Goal: Communication & Community: Answer question/provide support

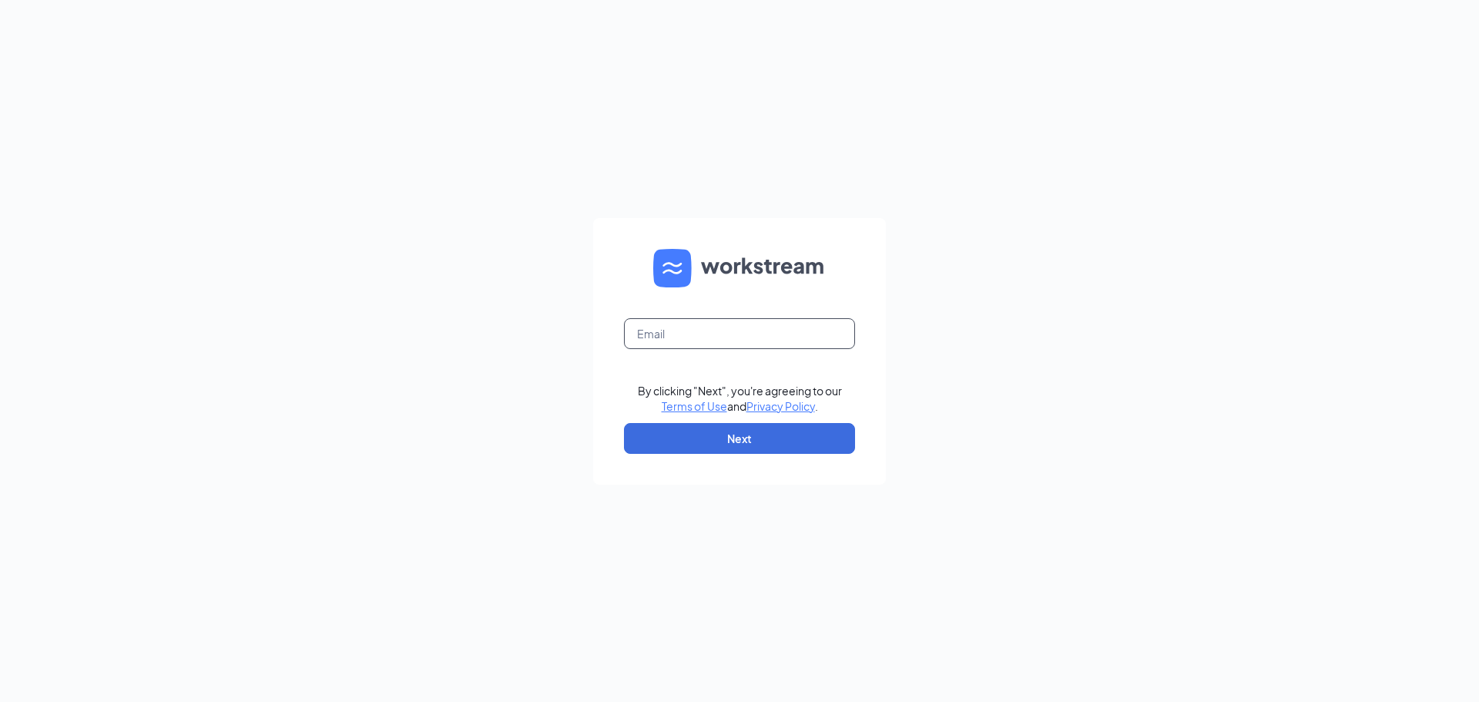
click at [752, 340] on input "text" at bounding box center [739, 333] width 231 height 31
type input "gutierrezabigail9876@gmail.com"
click at [782, 424] on button "Next" at bounding box center [739, 438] width 231 height 31
click at [778, 432] on button "button" at bounding box center [739, 438] width 231 height 31
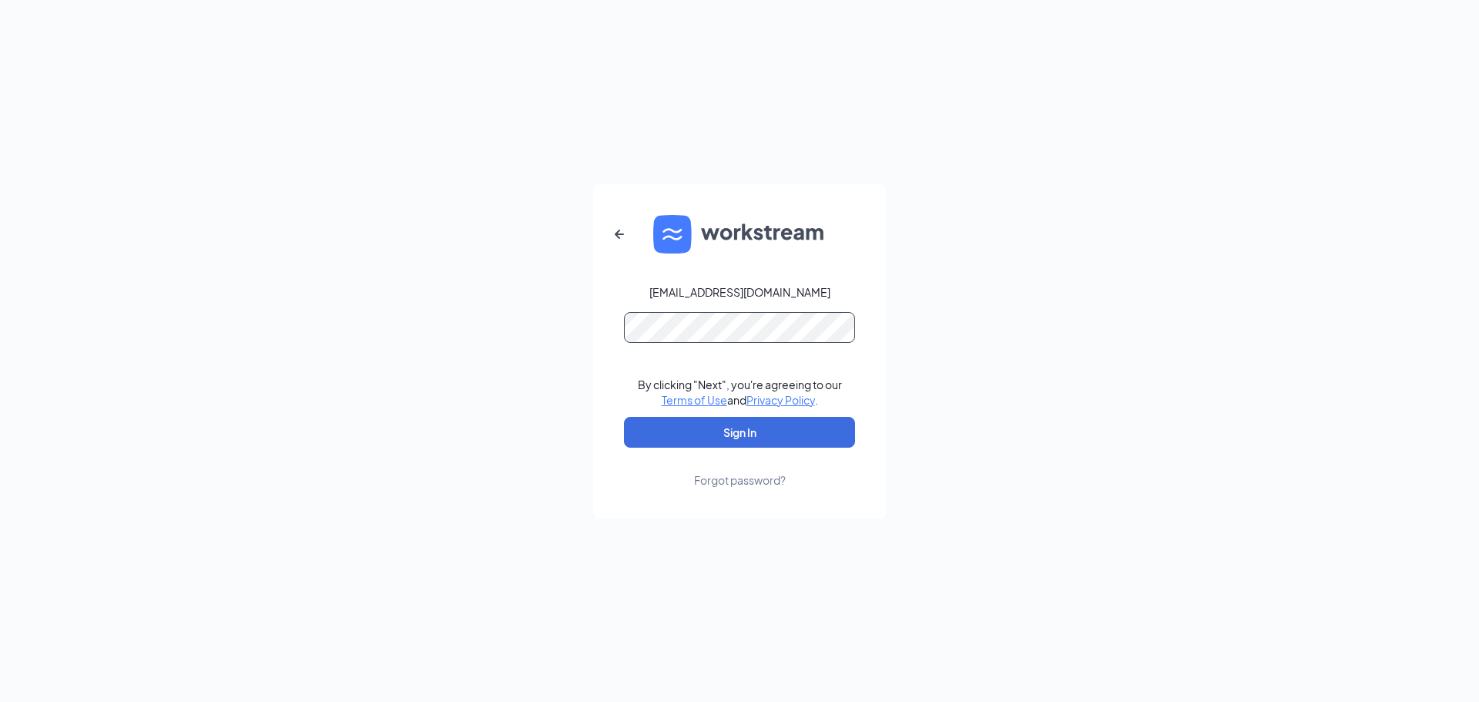
click at [624, 417] on button "Sign In" at bounding box center [739, 432] width 231 height 31
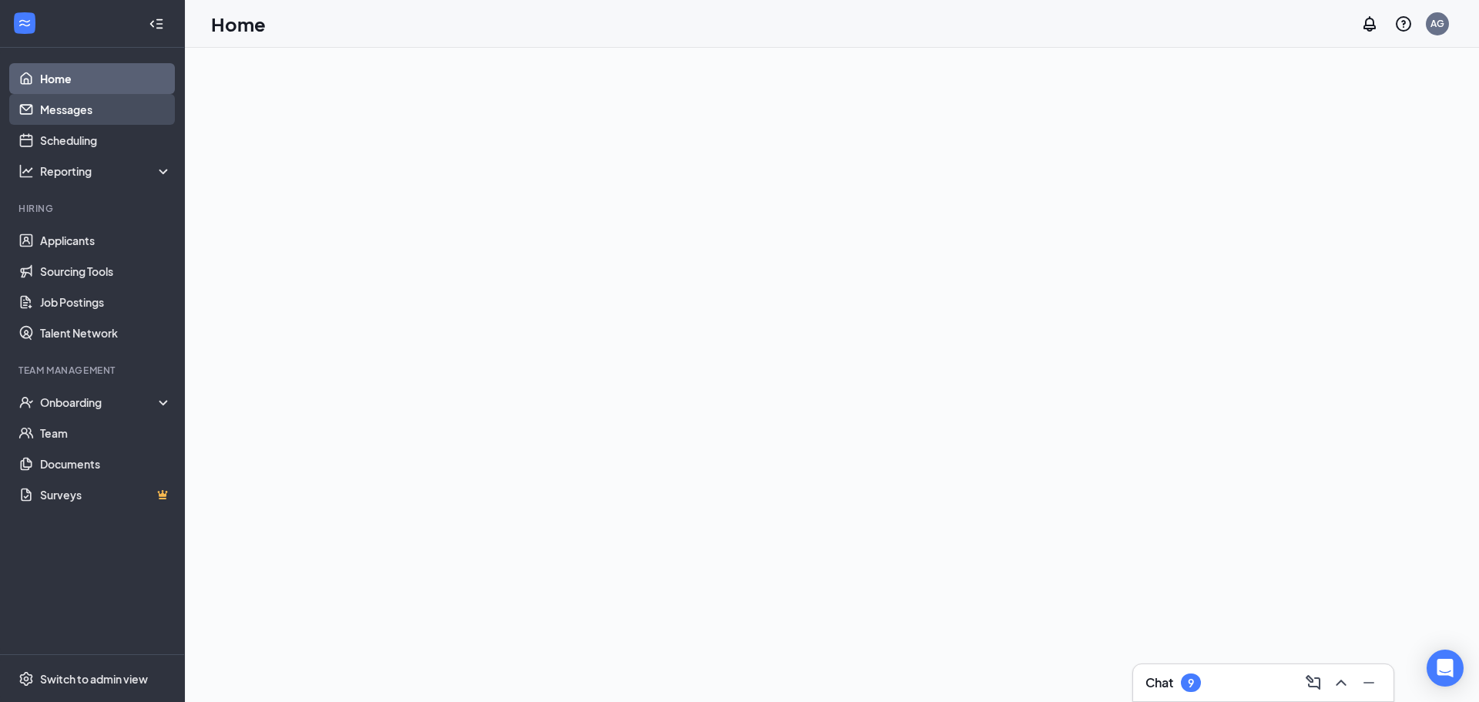
click at [59, 112] on link "Messages" at bounding box center [106, 109] width 132 height 31
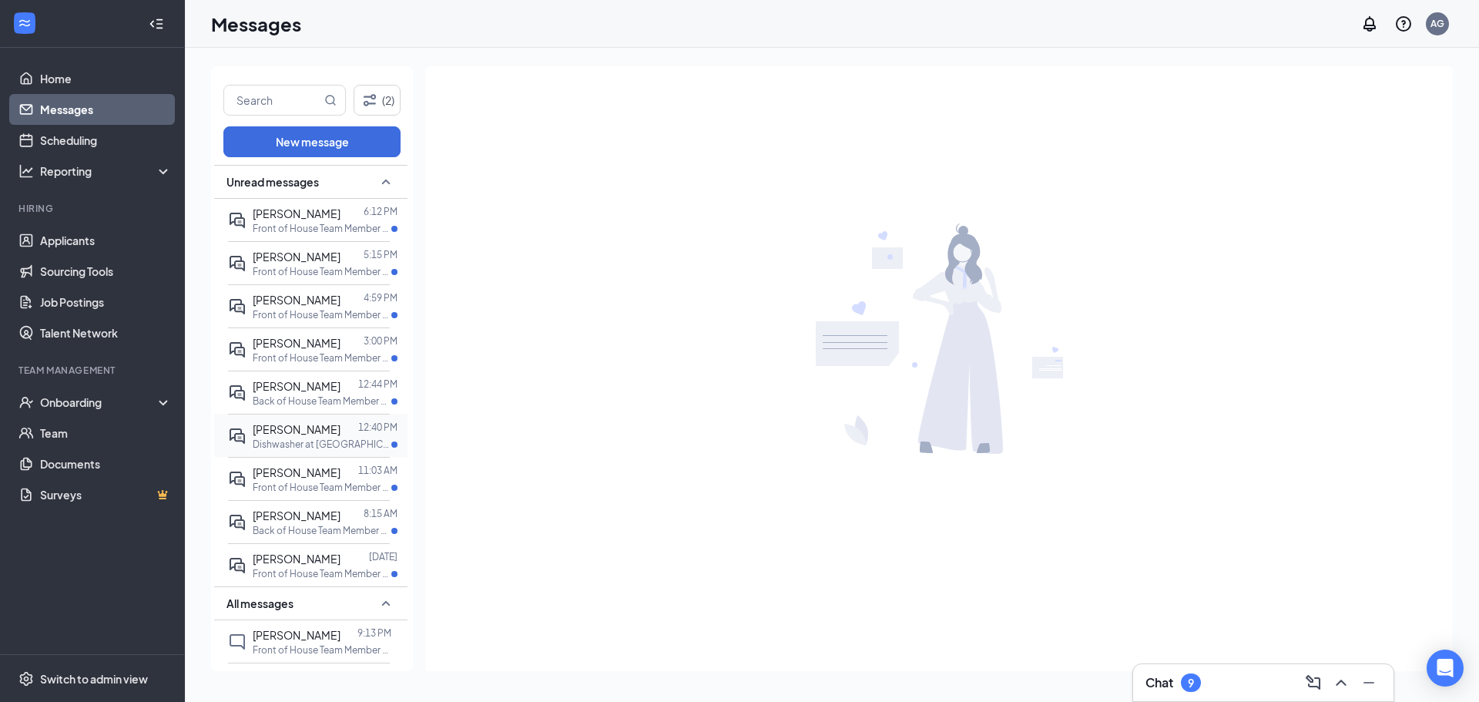
click at [330, 419] on div "[PERSON_NAME] 12:40 PM Dishwasher at [GEOGRAPHIC_DATA]" at bounding box center [309, 435] width 162 height 43
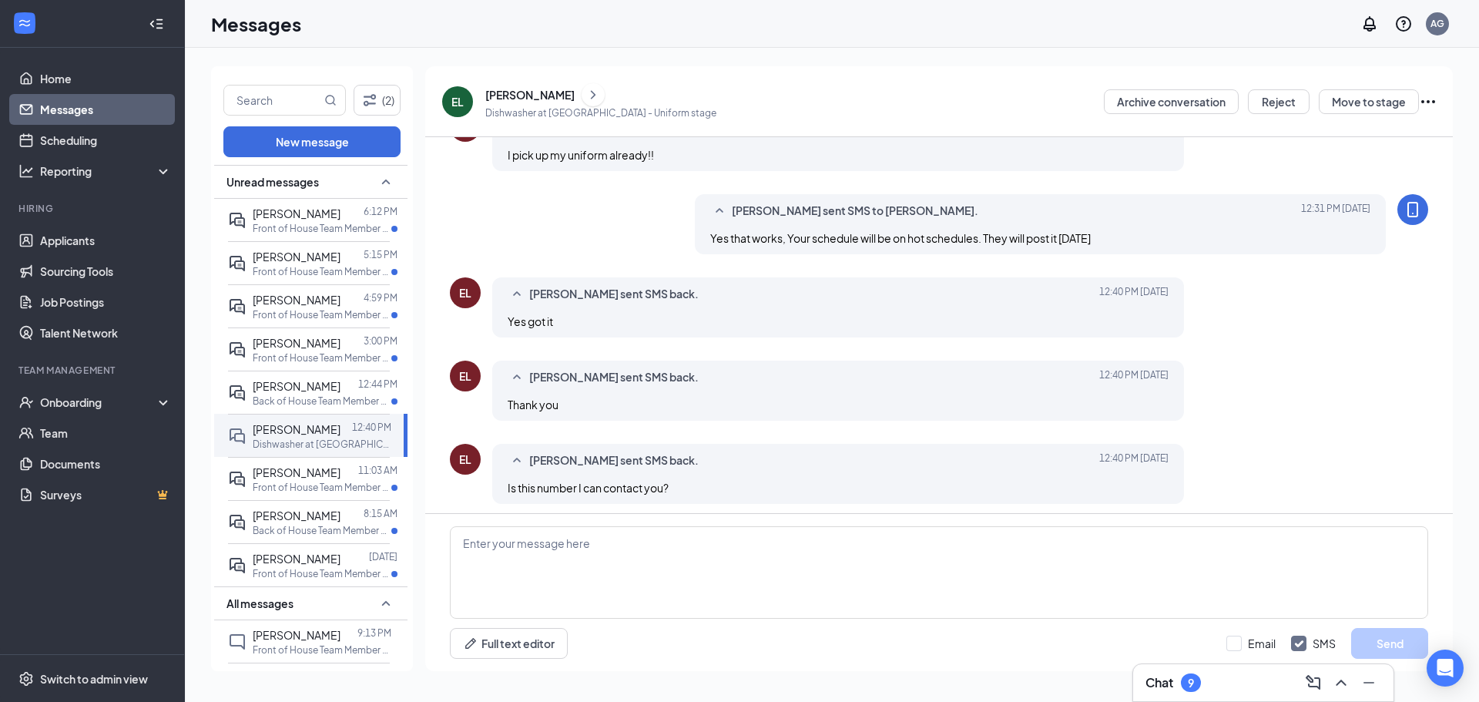
scroll to position [505, 0]
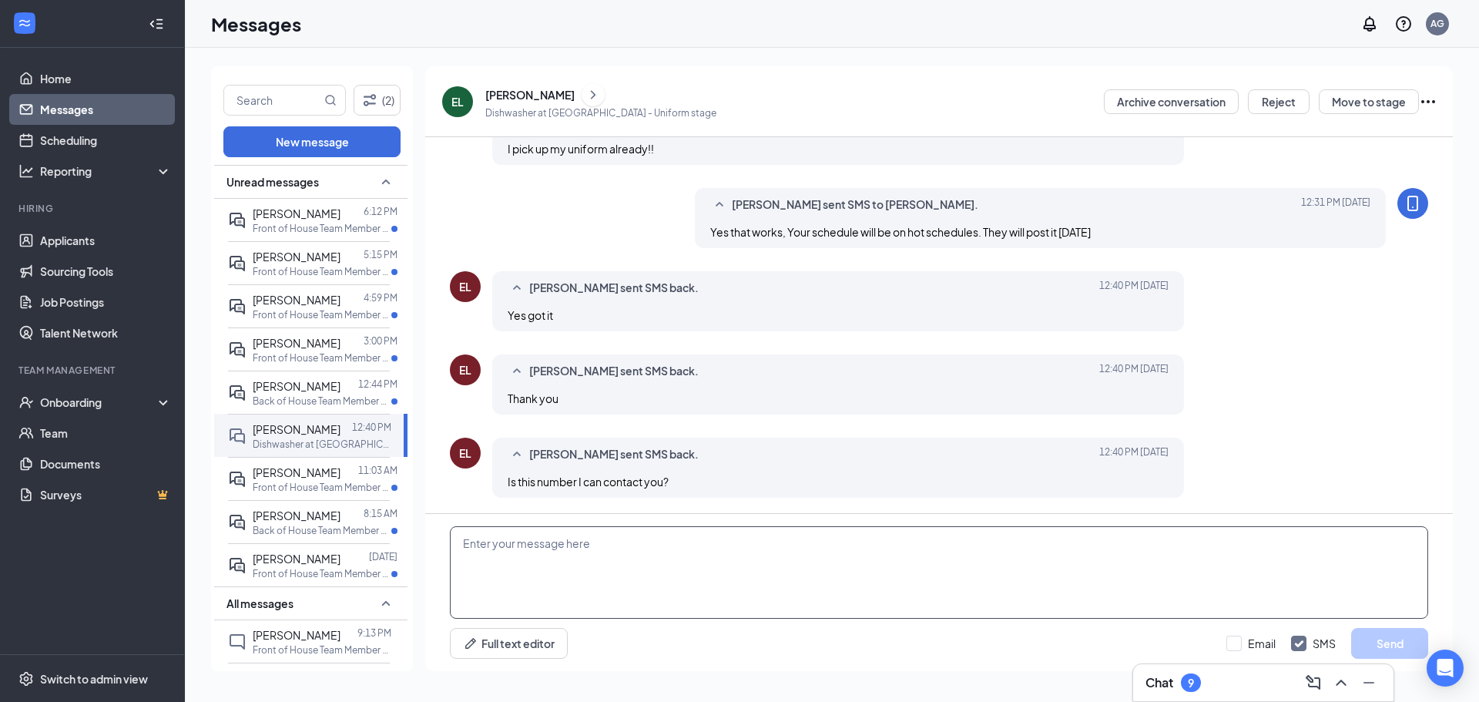
click at [628, 579] on textarea at bounding box center [939, 572] width 978 height 92
type textarea "Yes sir"
click at [1410, 642] on button "Send" at bounding box center [1389, 643] width 77 height 31
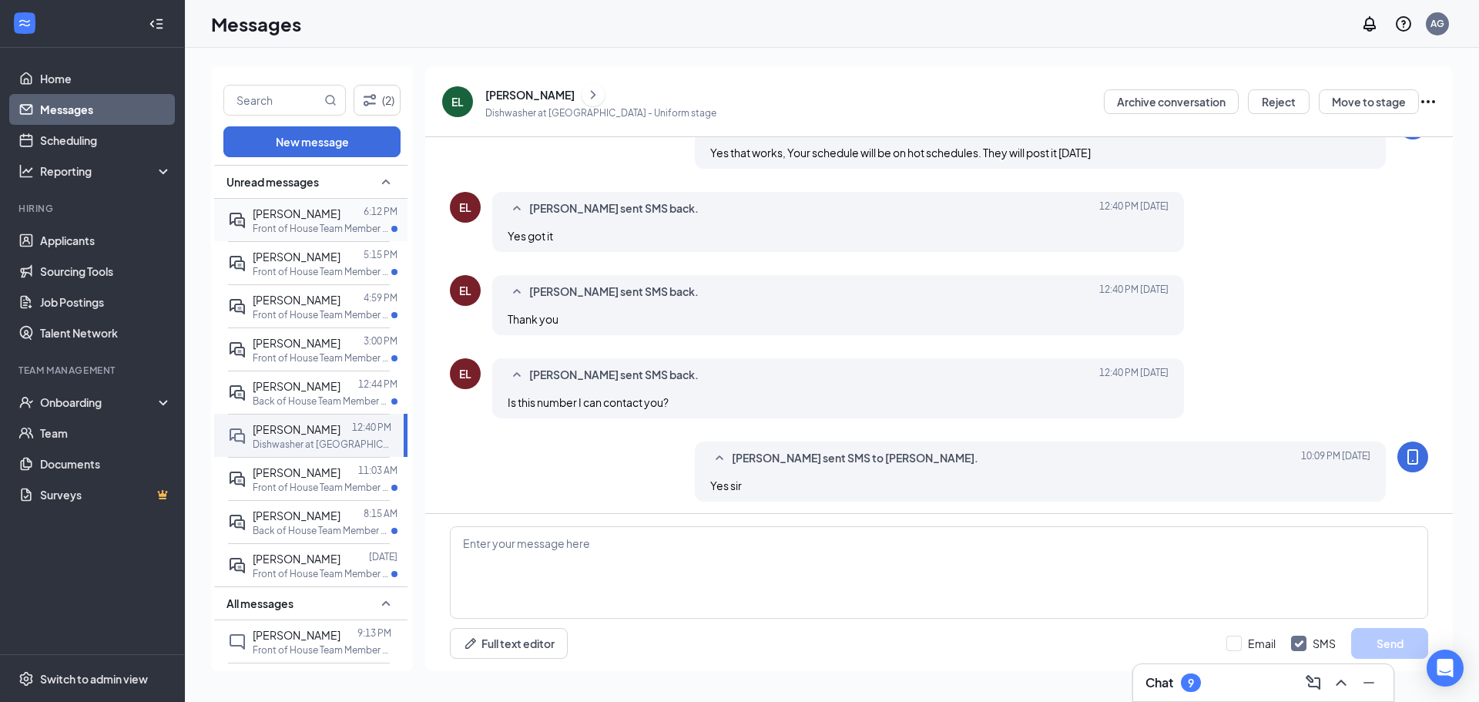
click at [273, 219] on span "[PERSON_NAME]" at bounding box center [297, 213] width 88 height 14
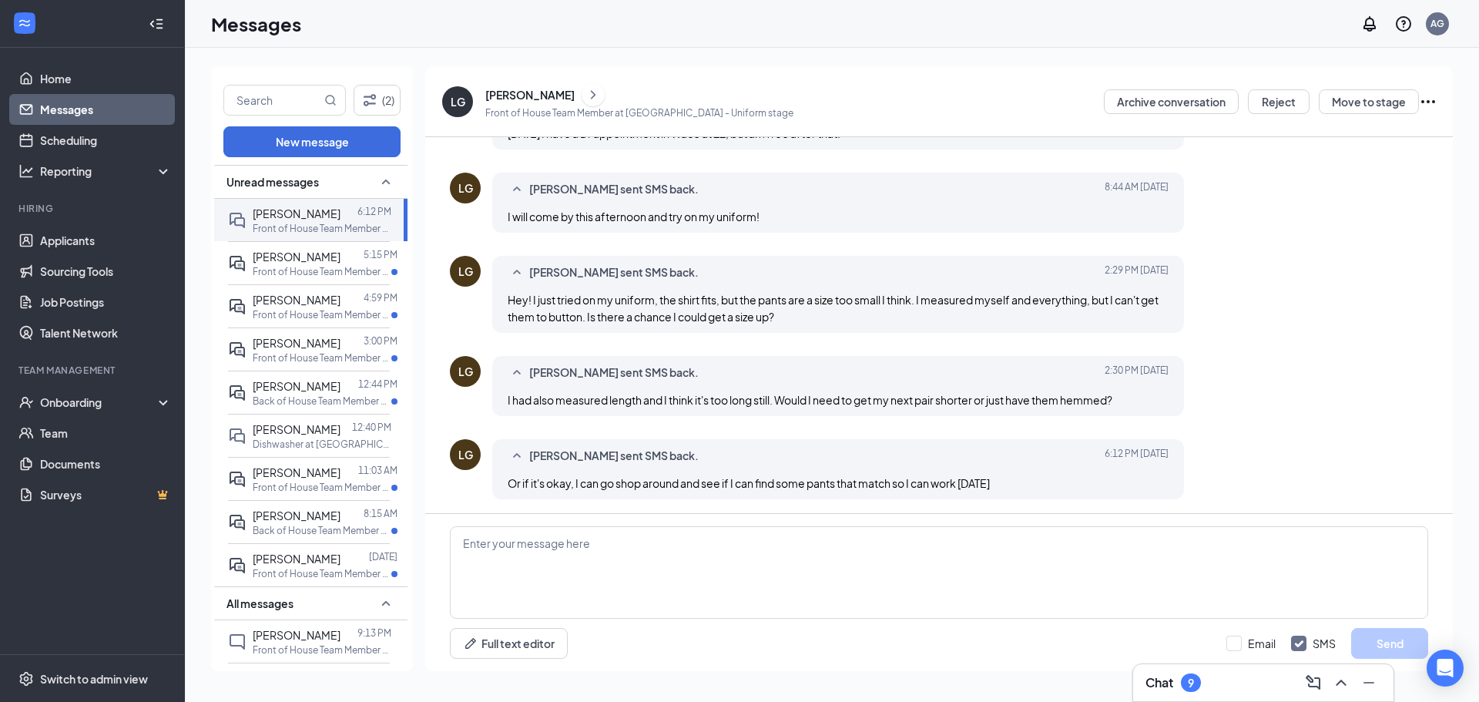
scroll to position [573, 0]
